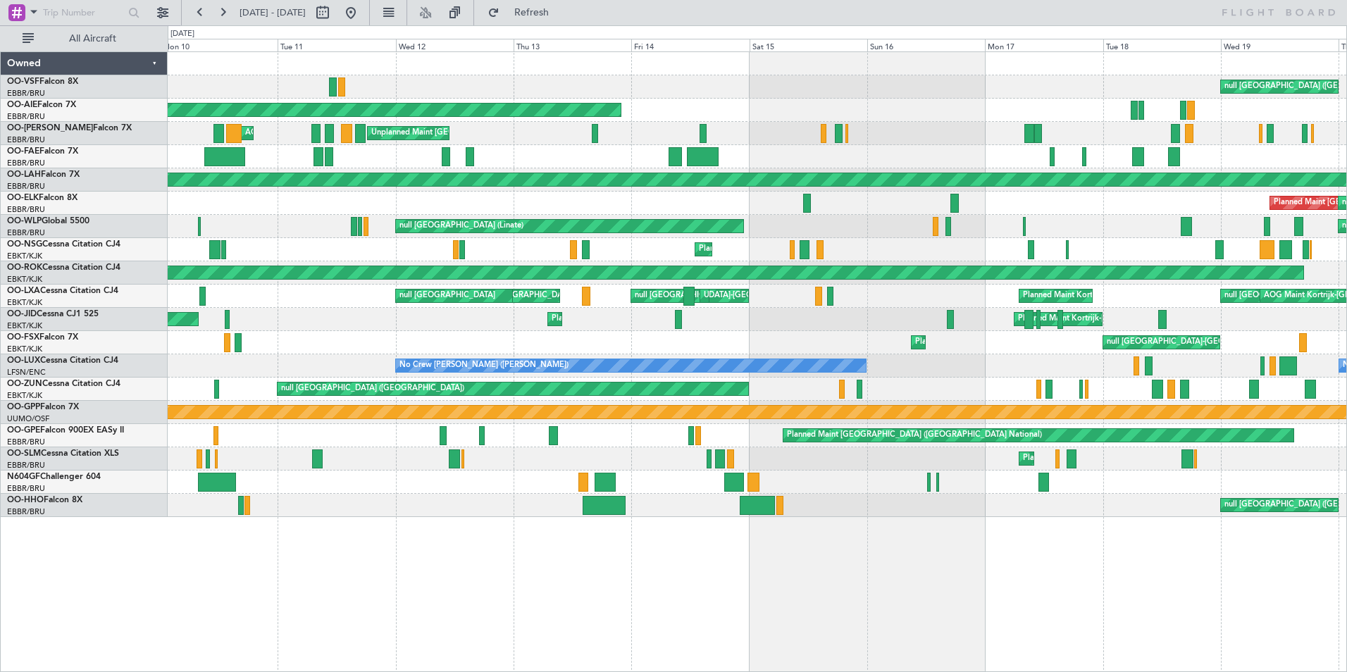
click at [456, 197] on div "null [GEOGRAPHIC_DATA] ([GEOGRAPHIC_DATA]) Planned Maint [GEOGRAPHIC_DATA] ([GE…" at bounding box center [757, 284] width 1179 height 465
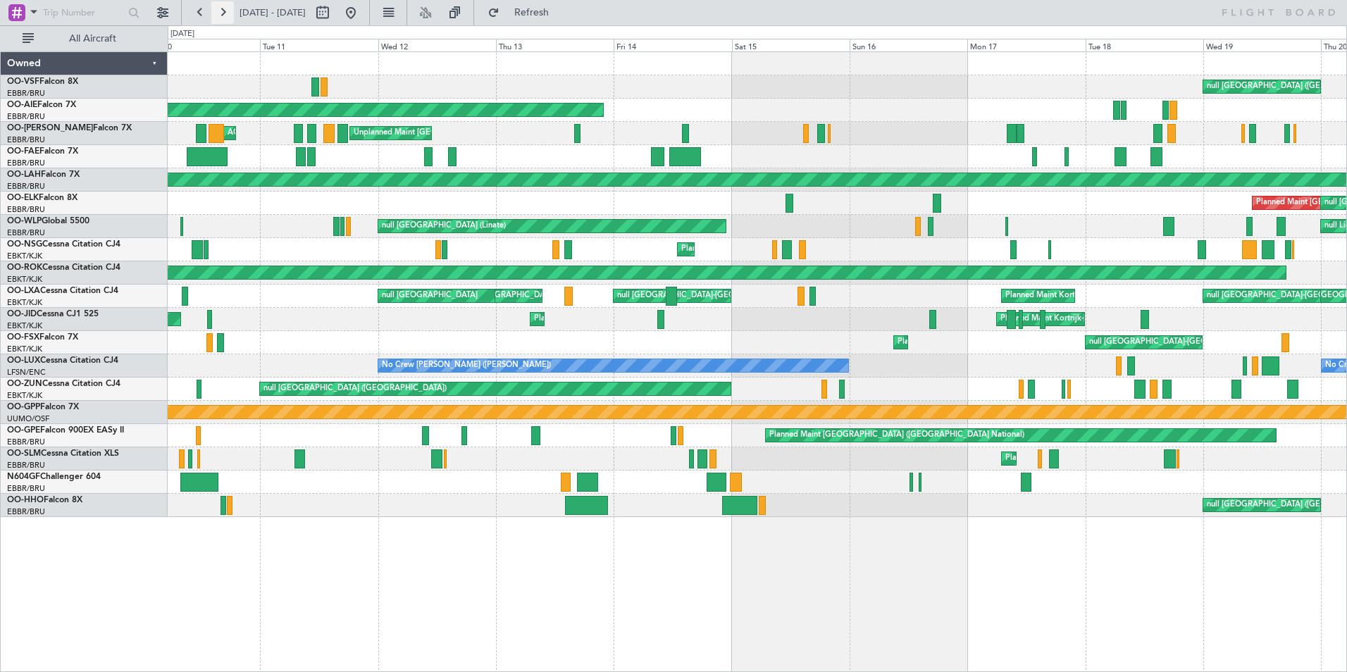
click at [218, 16] on button at bounding box center [222, 12] width 23 height 23
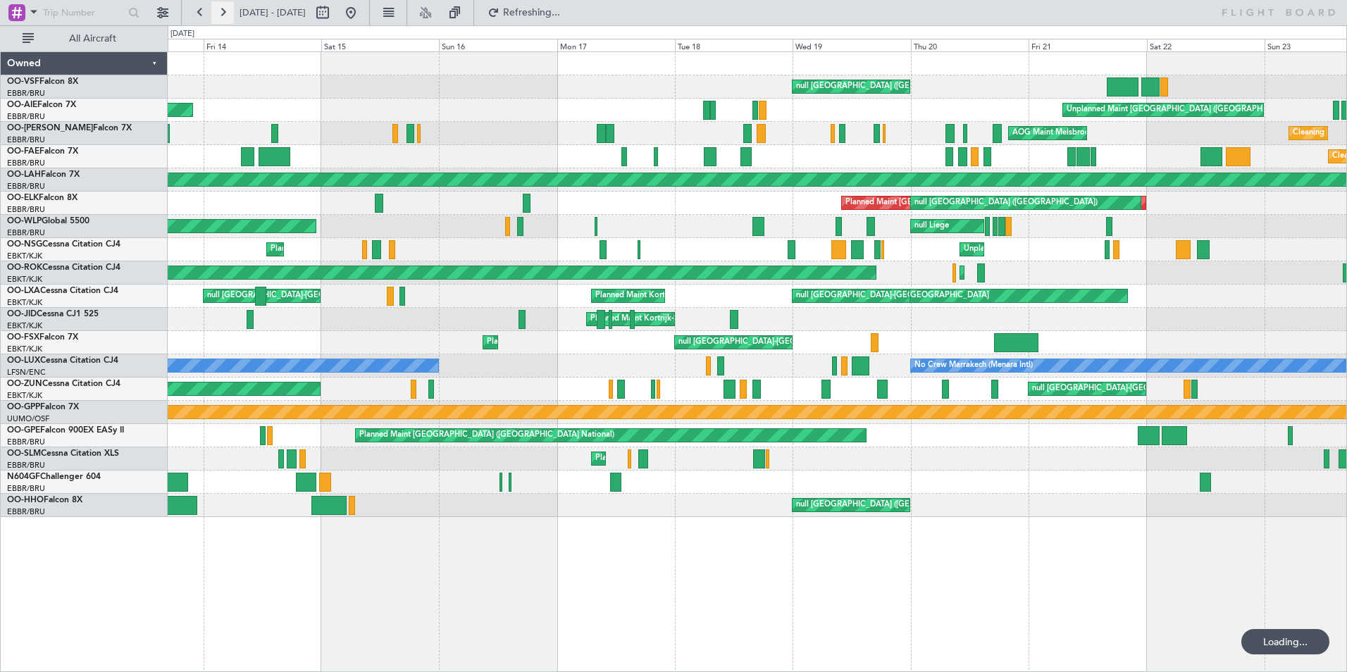
click at [218, 16] on button at bounding box center [222, 12] width 23 height 23
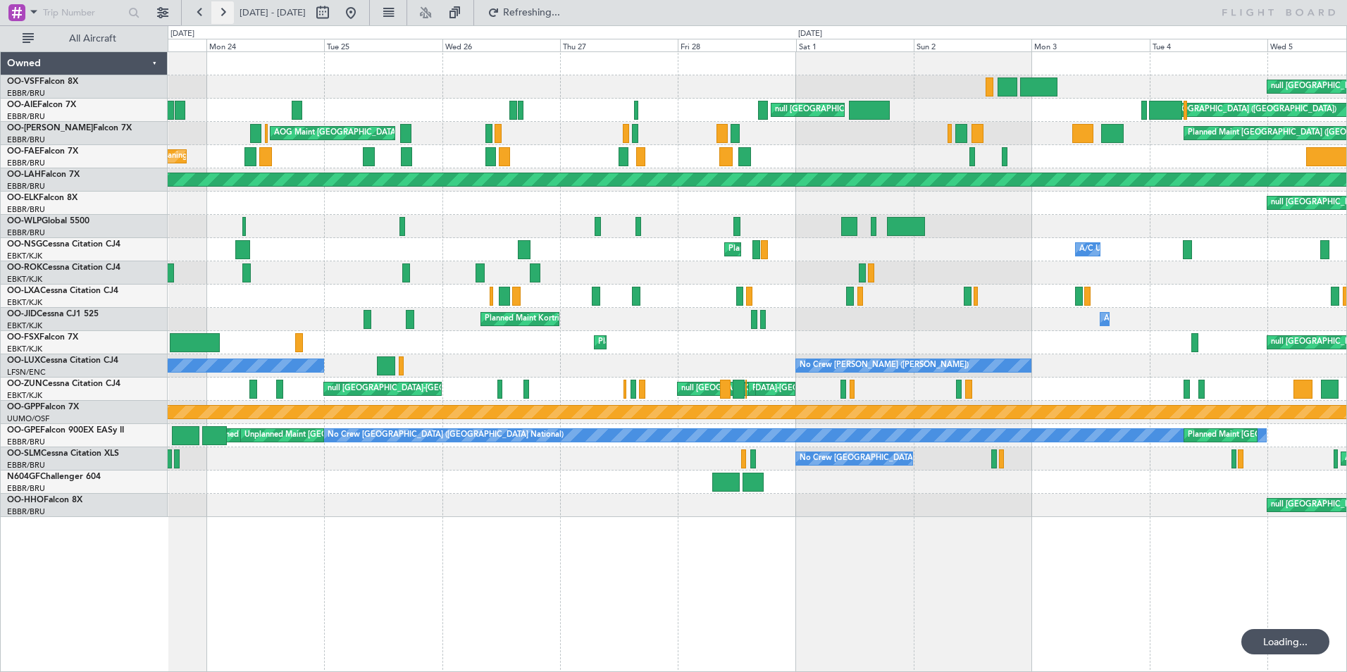
click at [218, 16] on button at bounding box center [222, 12] width 23 height 23
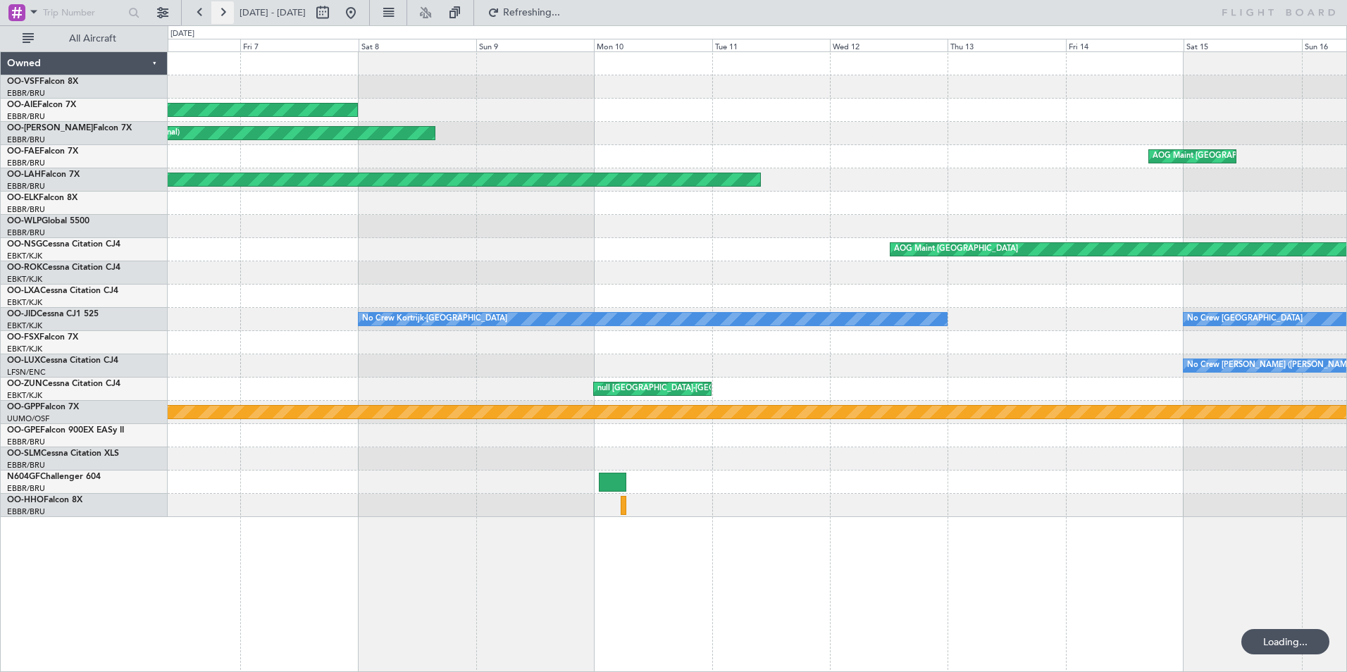
click at [218, 16] on button at bounding box center [222, 12] width 23 height 23
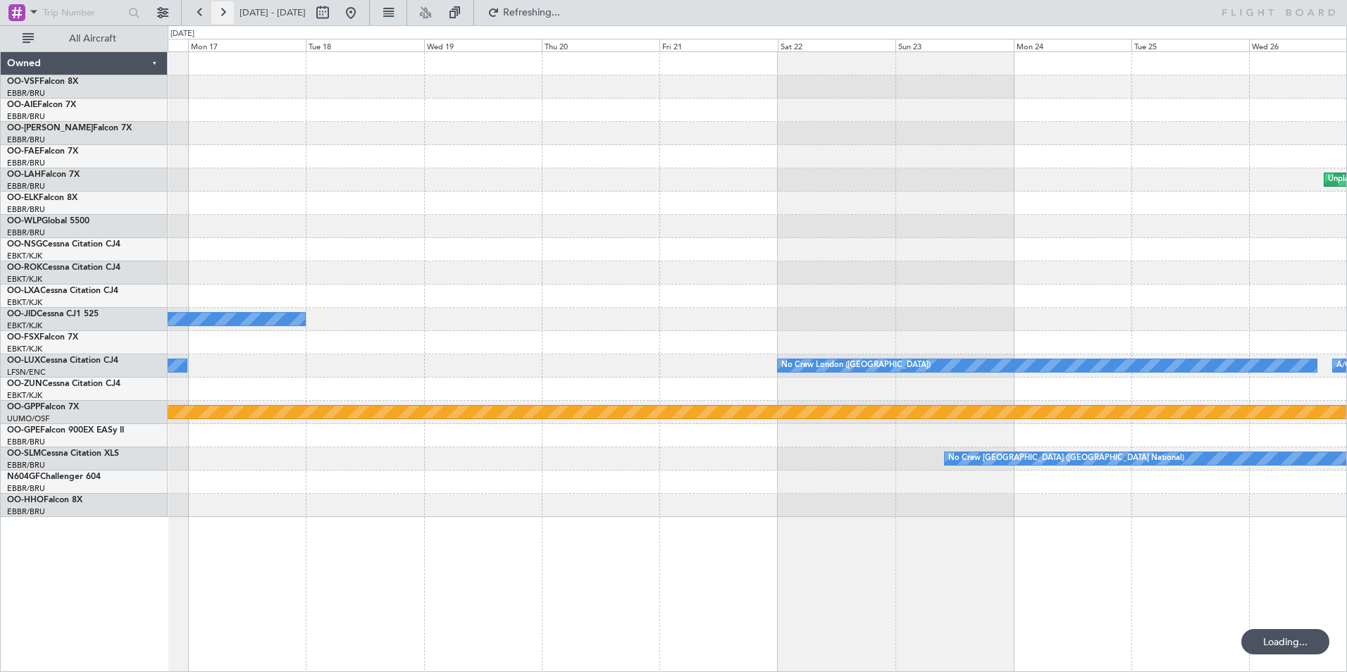
click at [218, 16] on button at bounding box center [222, 12] width 23 height 23
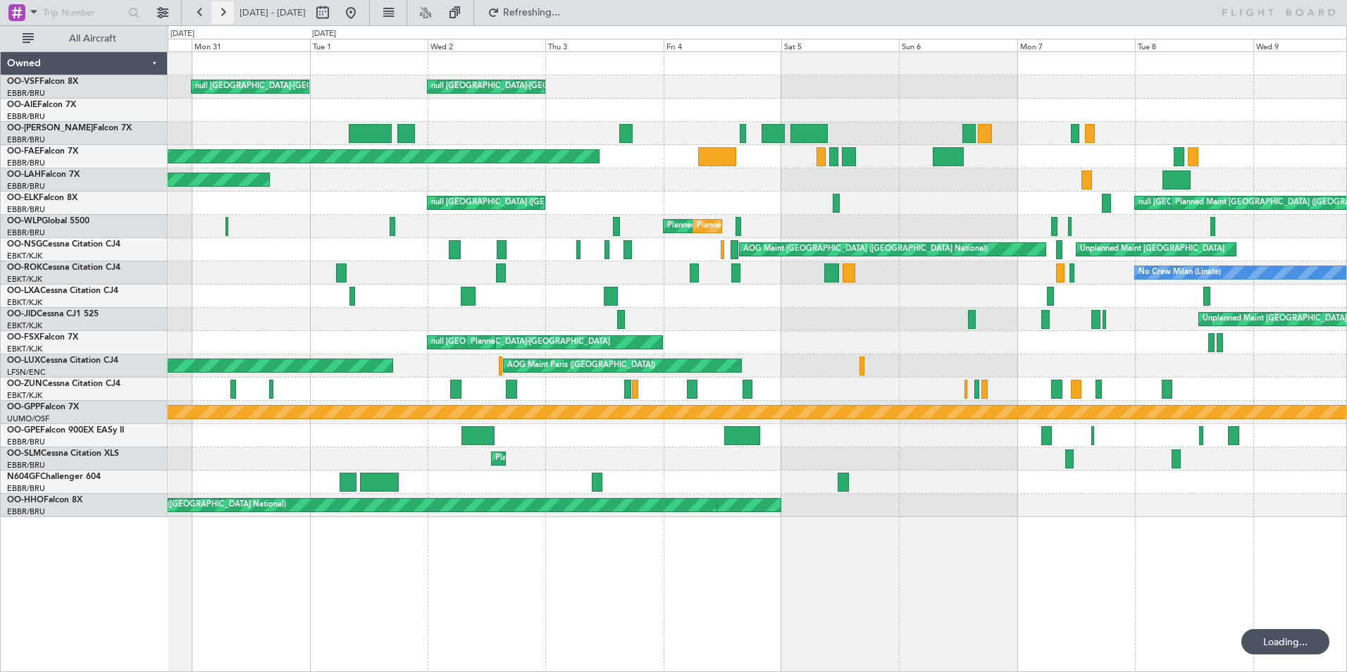
click at [218, 16] on button at bounding box center [222, 12] width 23 height 23
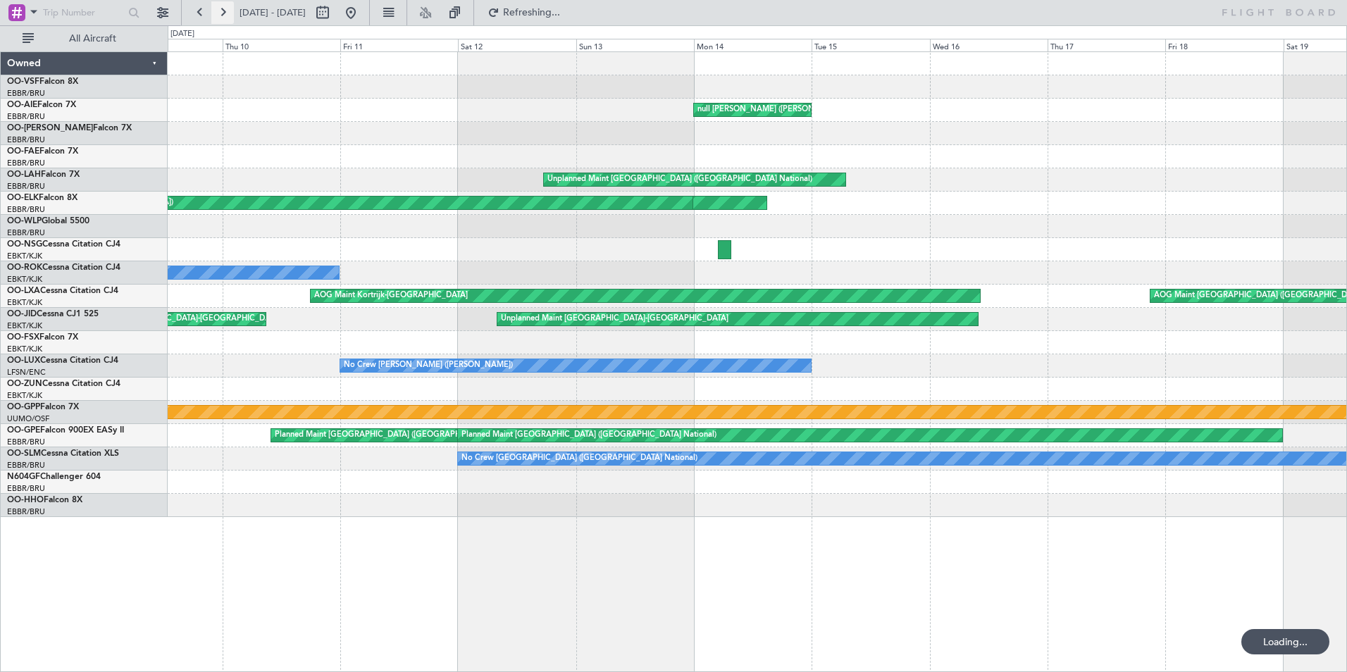
click at [218, 16] on button at bounding box center [222, 12] width 23 height 23
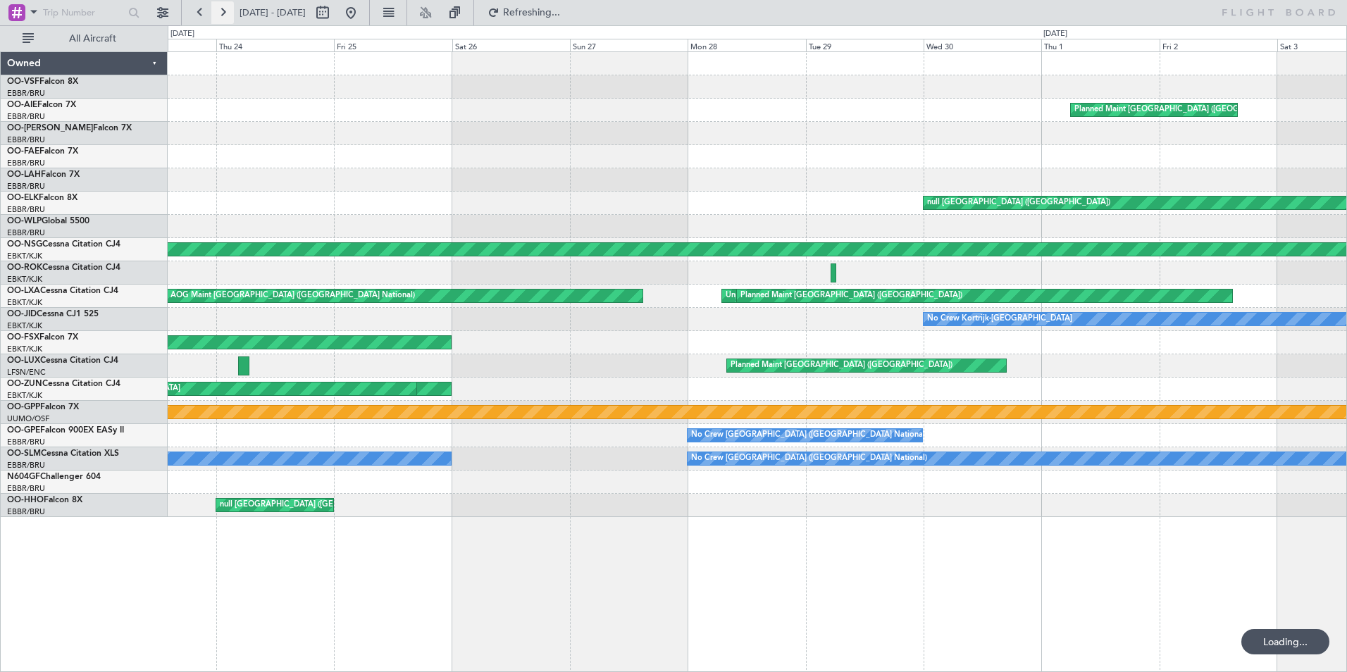
click at [218, 16] on button at bounding box center [222, 12] width 23 height 23
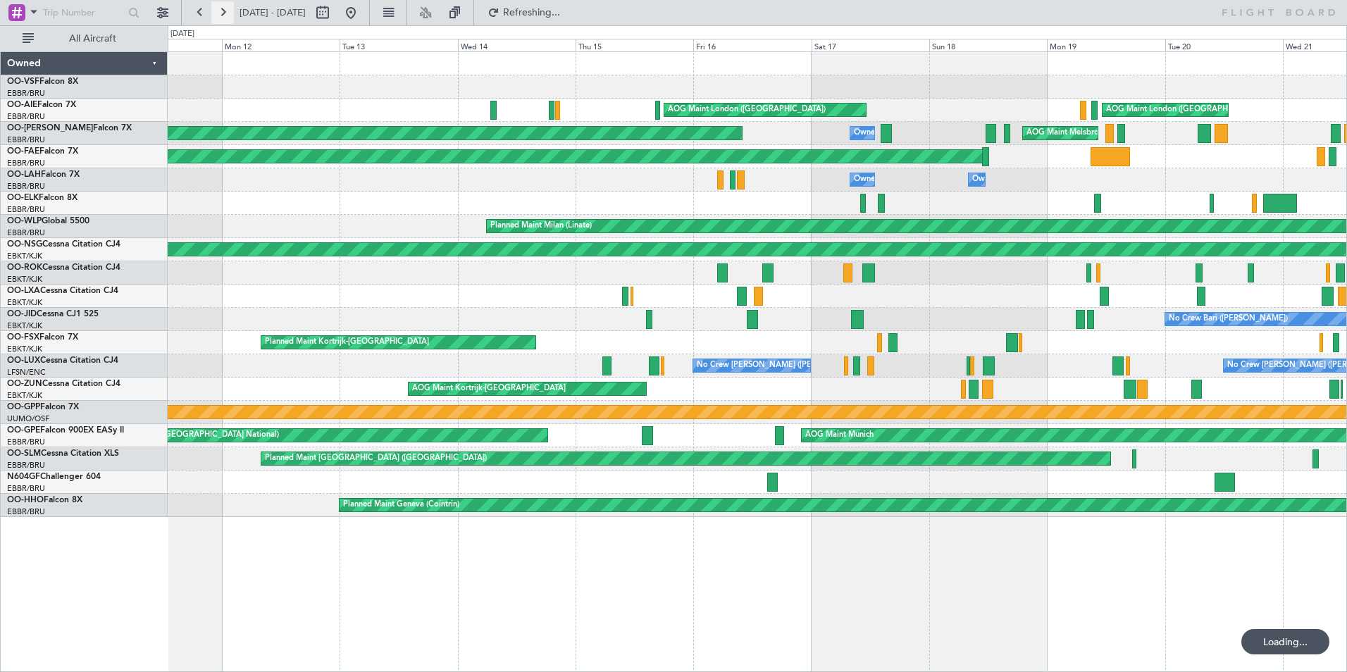
click at [218, 16] on button at bounding box center [222, 12] width 23 height 23
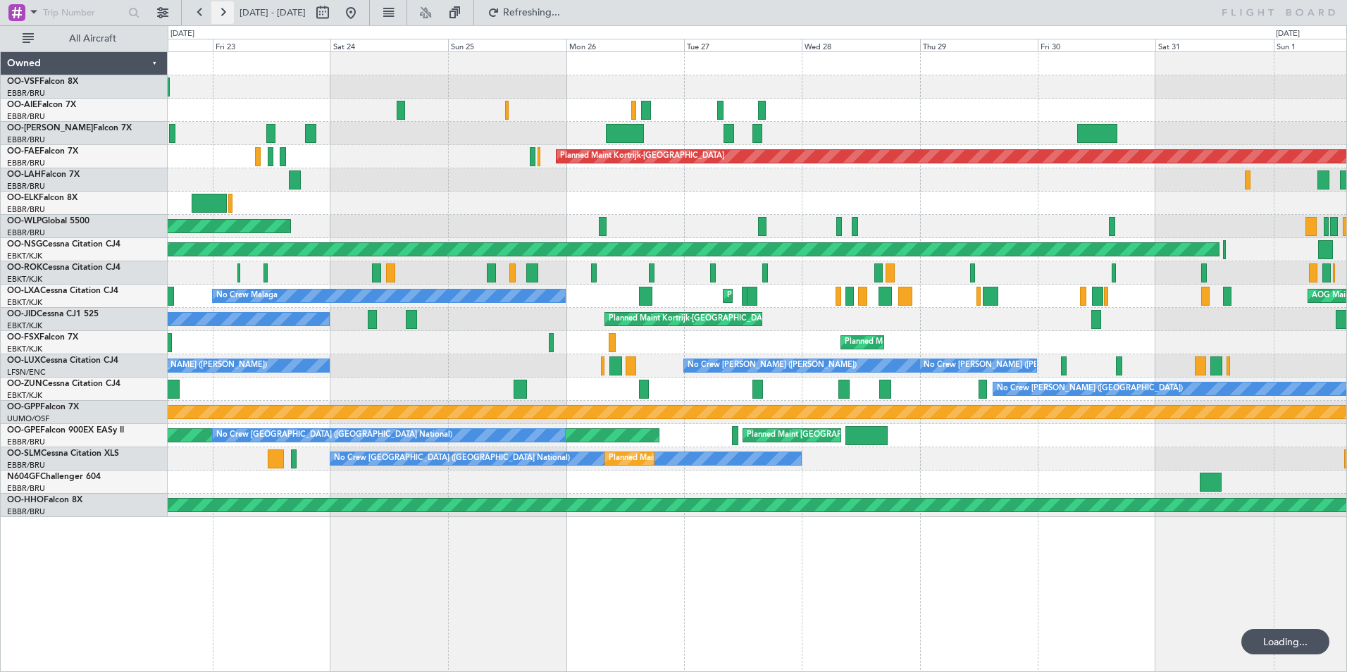
click at [218, 16] on button at bounding box center [222, 12] width 23 height 23
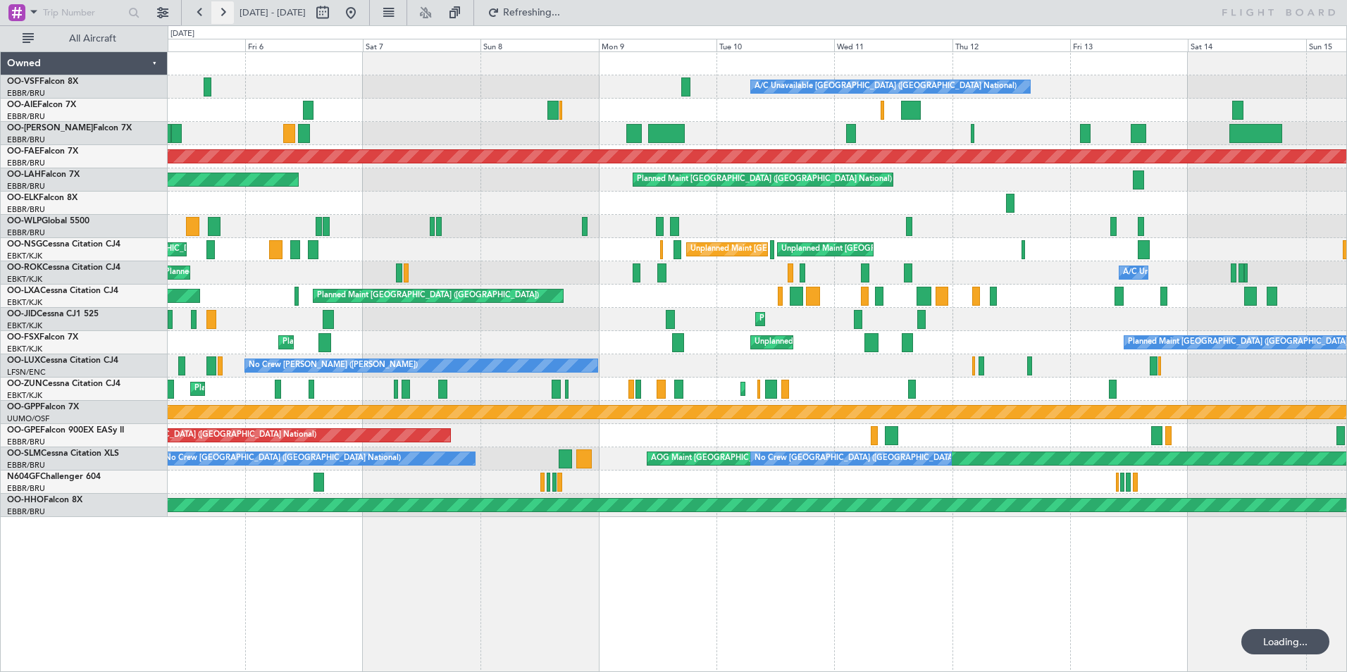
click at [218, 16] on button at bounding box center [222, 12] width 23 height 23
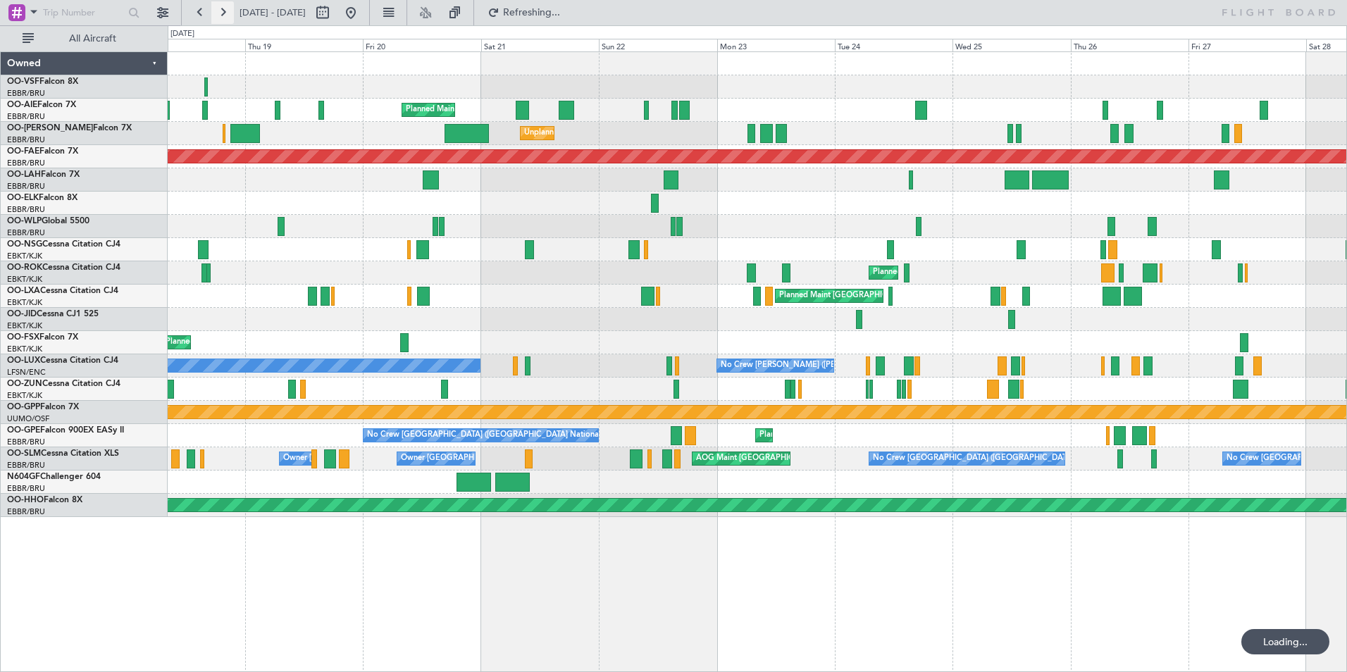
click at [218, 16] on button at bounding box center [222, 12] width 23 height 23
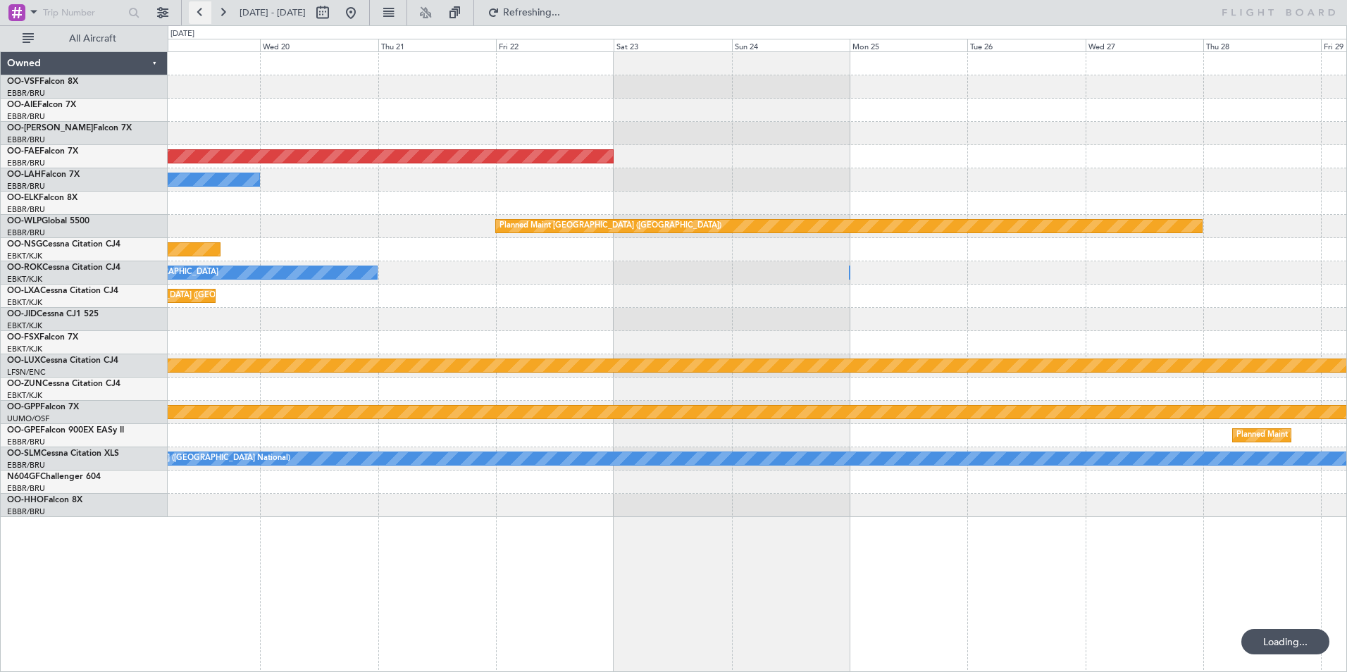
click at [199, 17] on button at bounding box center [200, 12] width 23 height 23
